Goal: Task Accomplishment & Management: Use online tool/utility

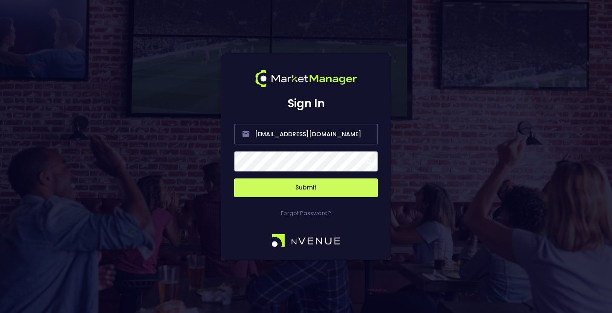
click at [307, 191] on button "Submit" at bounding box center [306, 187] width 144 height 19
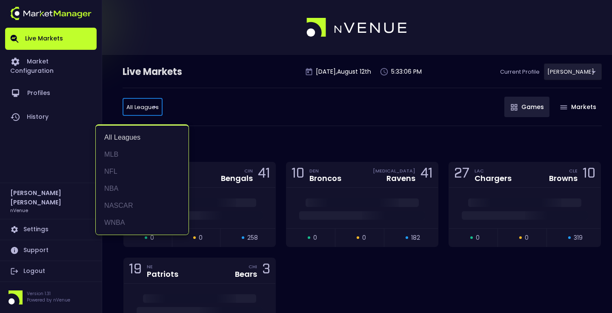
click at [131, 151] on li "MLB" at bounding box center [142, 154] width 93 height 17
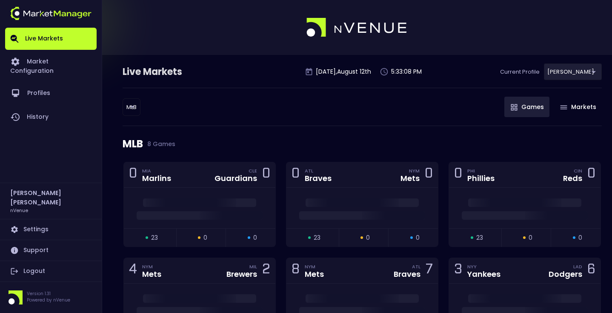
click at [253, 103] on div "MLB MLB ​ Games Markets" at bounding box center [361, 107] width 479 height 38
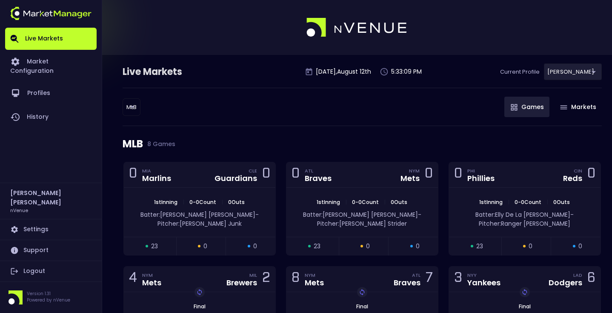
click at [133, 105] on body "Live Markets Market Configuration Profiles History [PERSON_NAME] nVenue Setting…" at bounding box center [306, 249] width 612 height 498
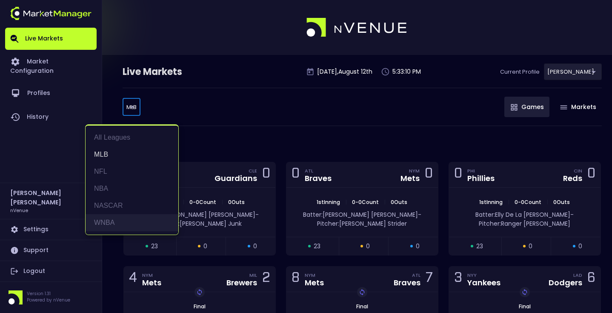
click at [128, 220] on li "WNBA" at bounding box center [131, 222] width 93 height 17
type input "WNBA"
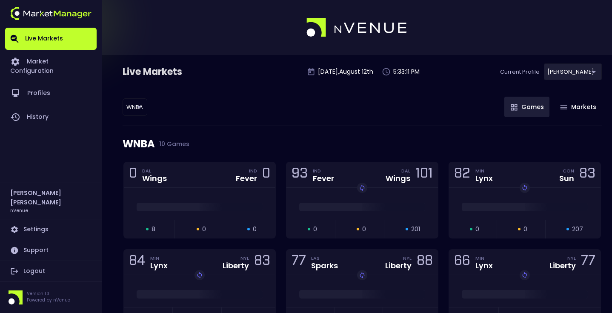
click at [227, 119] on div "WNBA WNBA ​ Games Markets" at bounding box center [361, 107] width 479 height 38
click at [215, 172] on div "0 DAL Wings IND Fever 0" at bounding box center [199, 175] width 151 height 26
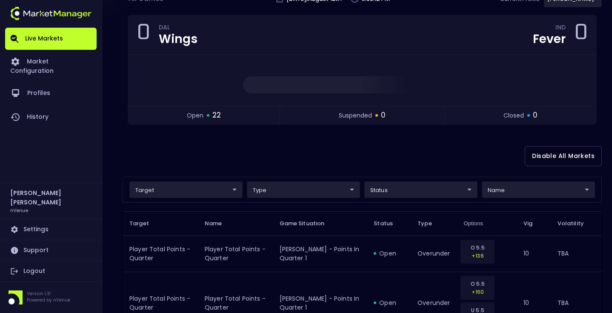
scroll to position [73, 0]
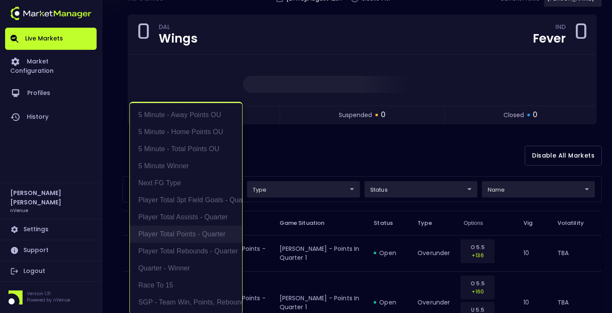
click at [208, 227] on li "Player Total Points - Quarter" at bounding box center [186, 233] width 112 height 17
type input "Player Total Points - Quarter"
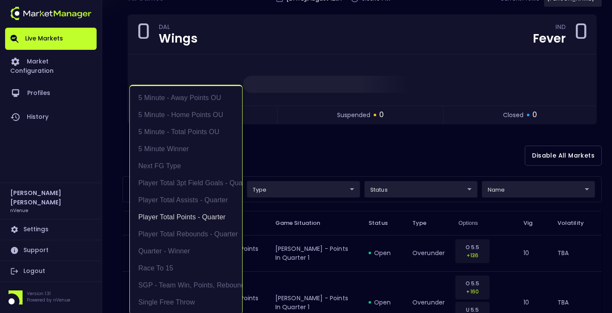
click at [280, 167] on div at bounding box center [306, 156] width 612 height 313
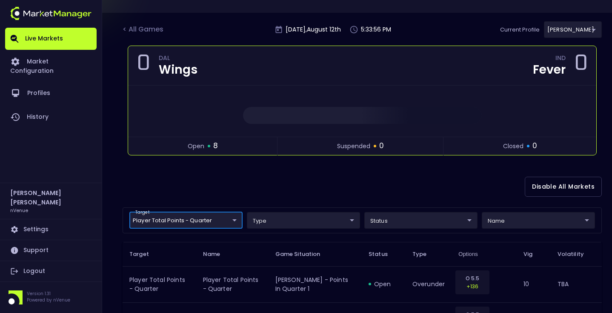
scroll to position [57, 0]
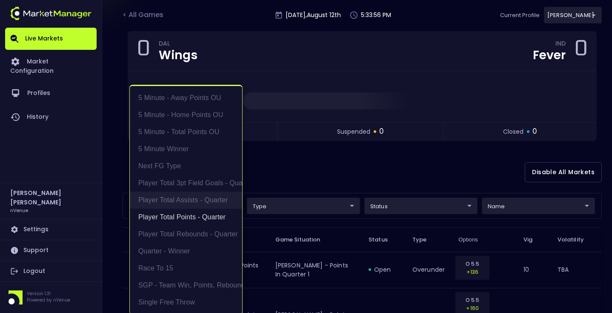
click at [216, 200] on body "Live Markets Market Configuration Profiles History [PERSON_NAME] nVenue Setting…" at bounding box center [306, 316] width 612 height 746
drag, startPoint x: 202, startPoint y: 219, endPoint x: 203, endPoint y: 211, distance: 8.2
click at [202, 219] on li "Player Total Points - Quarter" at bounding box center [186, 216] width 112 height 17
click at [204, 202] on li "Player Total Assists - Quarter" at bounding box center [186, 199] width 112 height 17
click at [276, 181] on div at bounding box center [306, 156] width 612 height 313
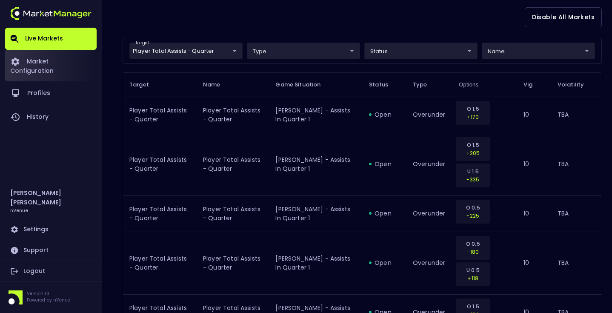
scroll to position [200, 0]
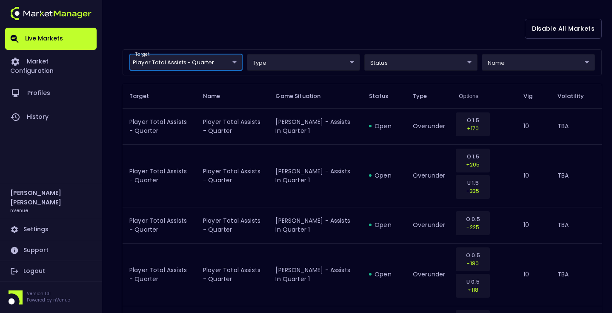
click at [192, 63] on body "Live Markets Market Configuration Profiles History [PERSON_NAME] nVenue Setting…" at bounding box center [306, 123] width 612 height 647
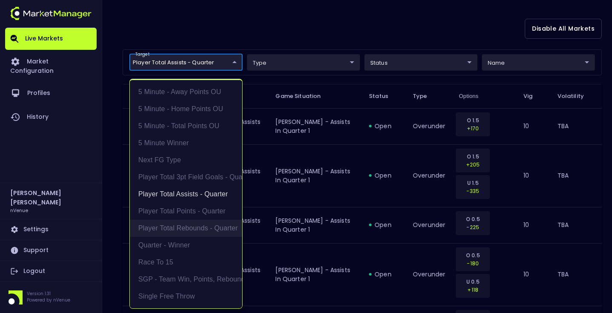
click at [198, 226] on li "Player Total Rebounds - Quarter" at bounding box center [186, 227] width 112 height 17
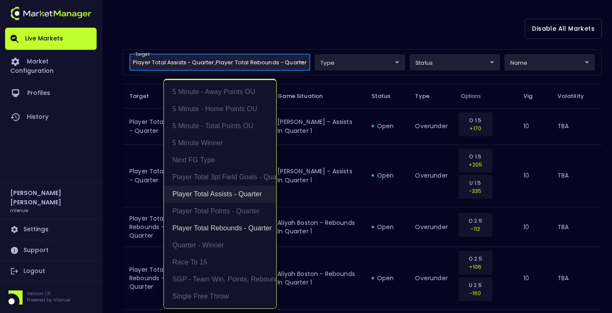
click at [201, 197] on li "Player Total Assists - Quarter" at bounding box center [220, 193] width 112 height 17
type input "Player Total Rebounds - Quarter"
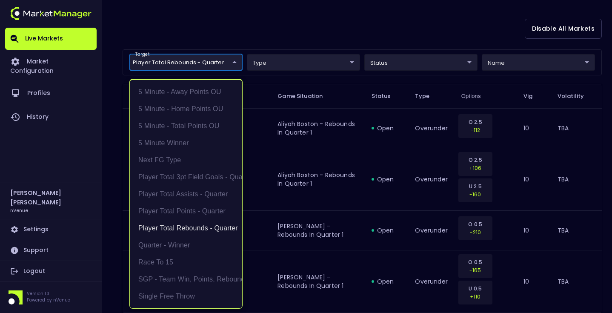
click at [119, 117] on div at bounding box center [306, 156] width 612 height 313
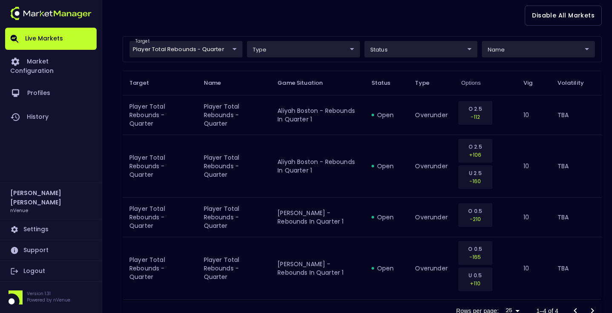
scroll to position [212, 0]
click at [205, 51] on body "Live Markets Market Configuration Profiles History [PERSON_NAME] nVenue Setting…" at bounding box center [306, 65] width 612 height 555
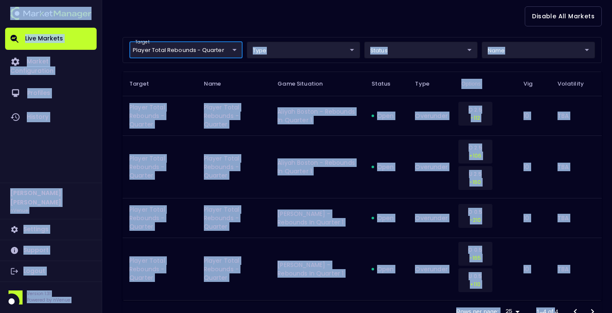
click at [205, 51] on body "Live Markets Market Configuration Profiles History [PERSON_NAME] nVenue Setting…" at bounding box center [306, 65] width 612 height 555
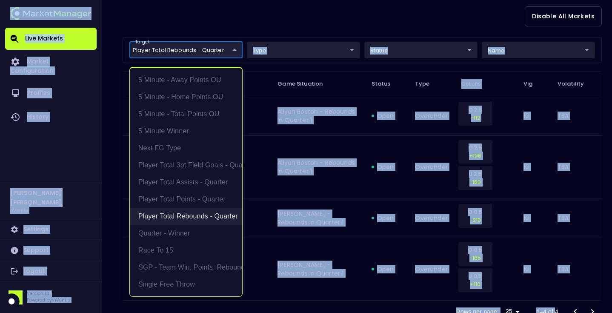
click at [189, 219] on li "Player Total Rebounds - Quarter" at bounding box center [186, 216] width 112 height 17
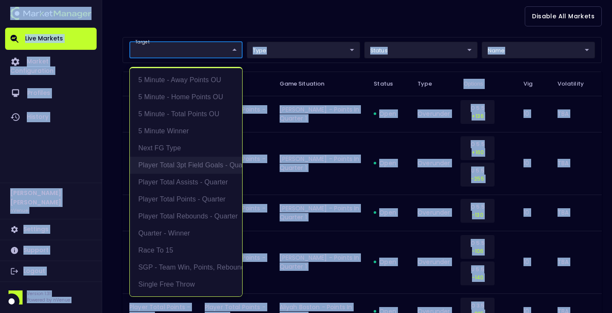
click at [189, 172] on li "Player Total 3pt Field Goals - Quarter" at bounding box center [186, 165] width 112 height 17
type input "Player Total 3pt Field Goals - Quarter"
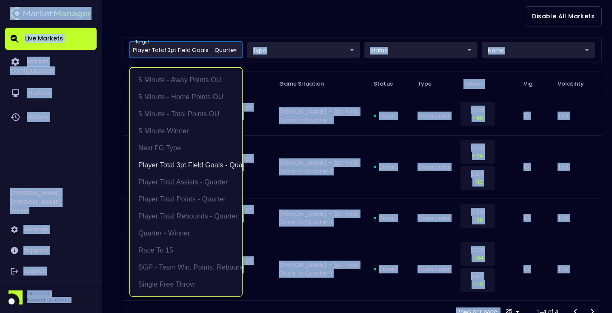
click at [117, 108] on div at bounding box center [306, 156] width 612 height 313
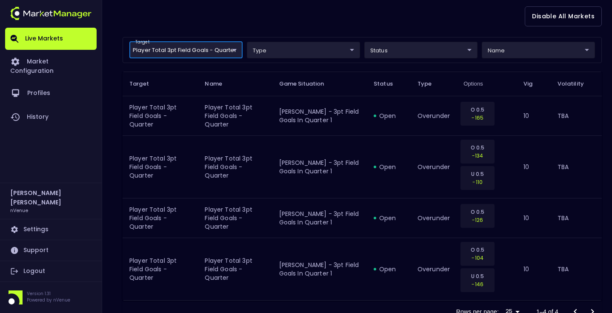
click at [109, 104] on div "< All Games [DATE] 5:37:19 PM Current Profile [PERSON_NAME] 0a763355-b225-40e6-…" at bounding box center [306, 93] width 612 height 500
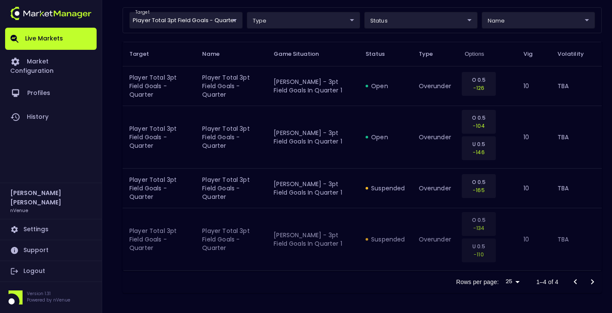
scroll to position [252, 0]
